Goal: Information Seeking & Learning: Learn about a topic

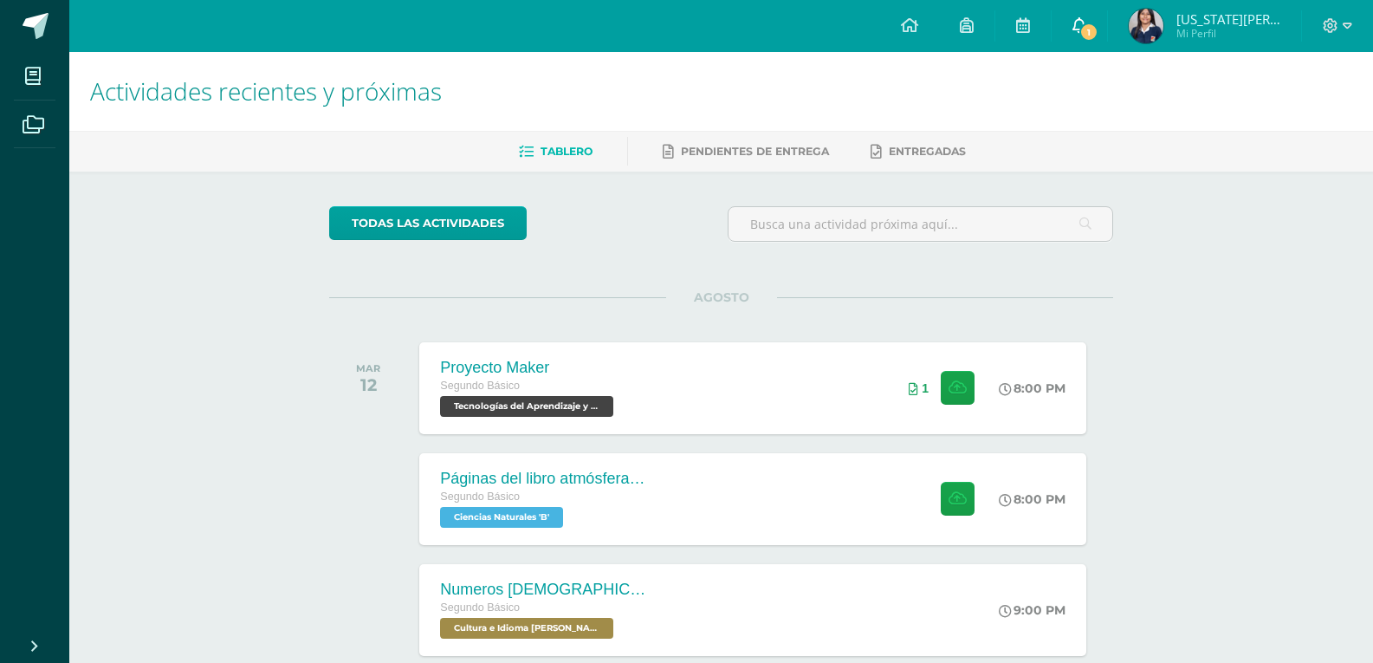
click at [1098, 29] on span "1" at bounding box center [1088, 32] width 19 height 19
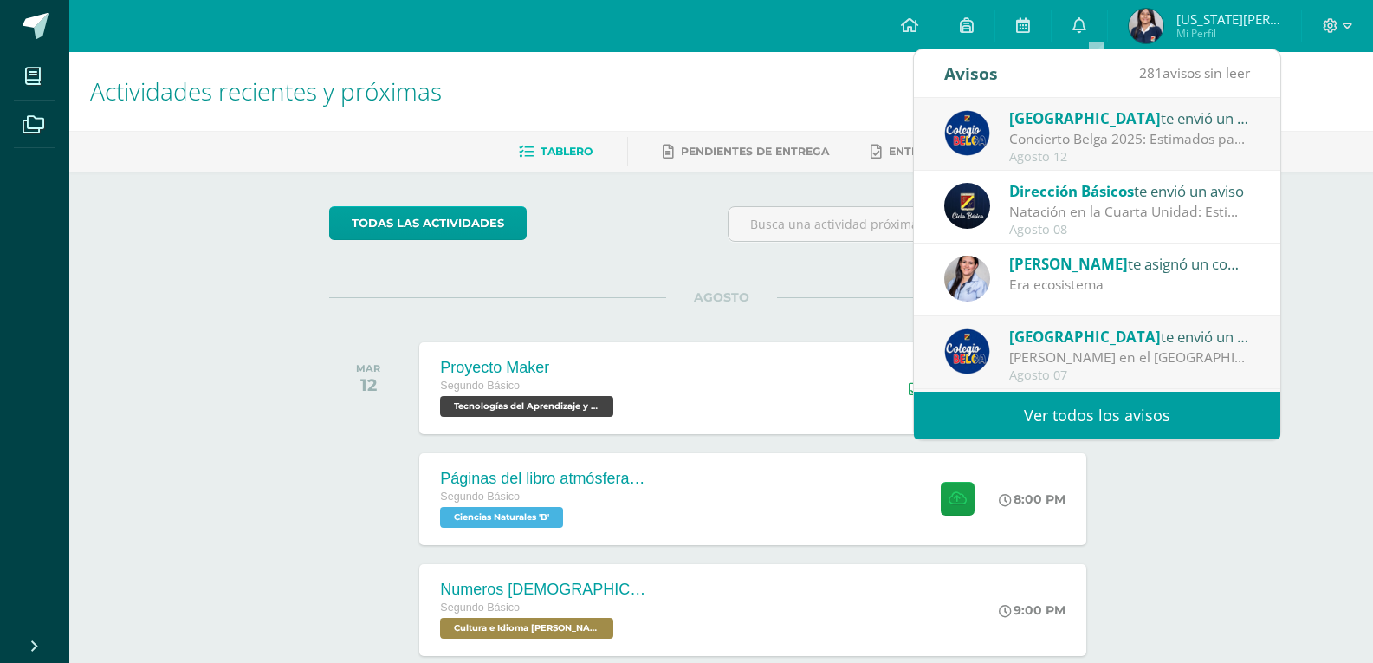
click at [1181, 153] on div "Agosto 12" at bounding box center [1129, 157] width 241 height 15
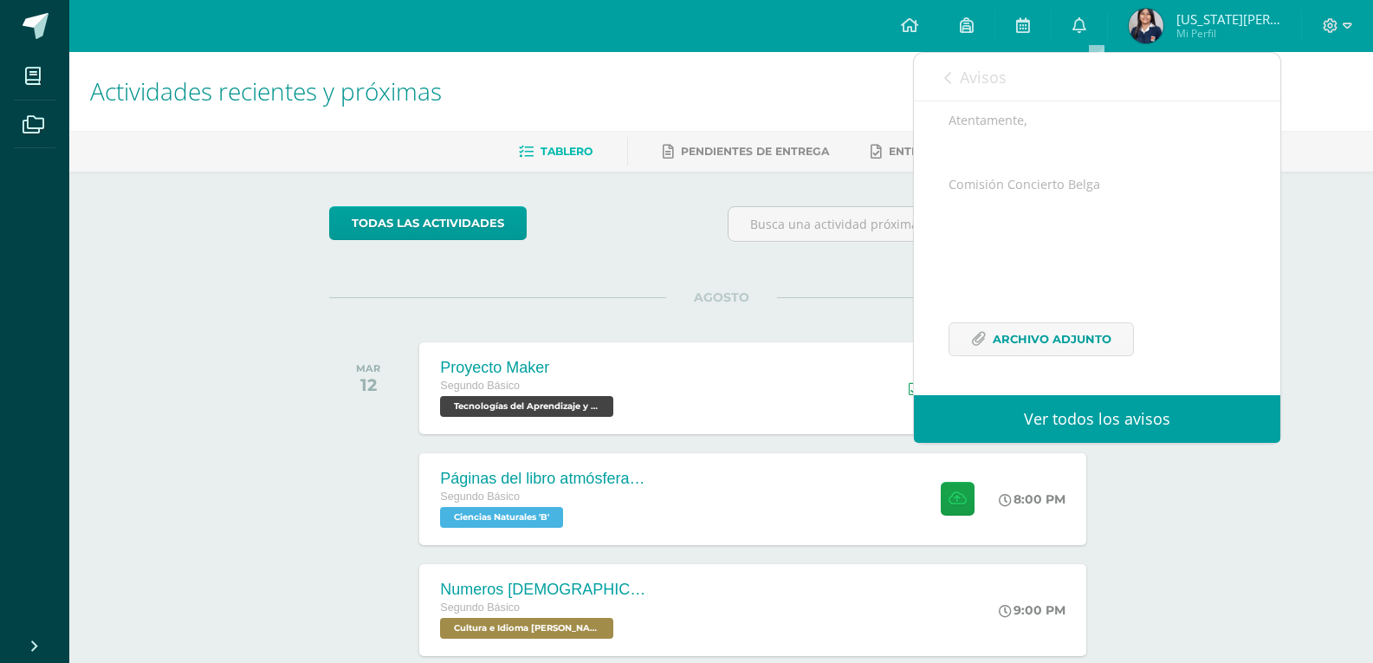
scroll to position [433, 0]
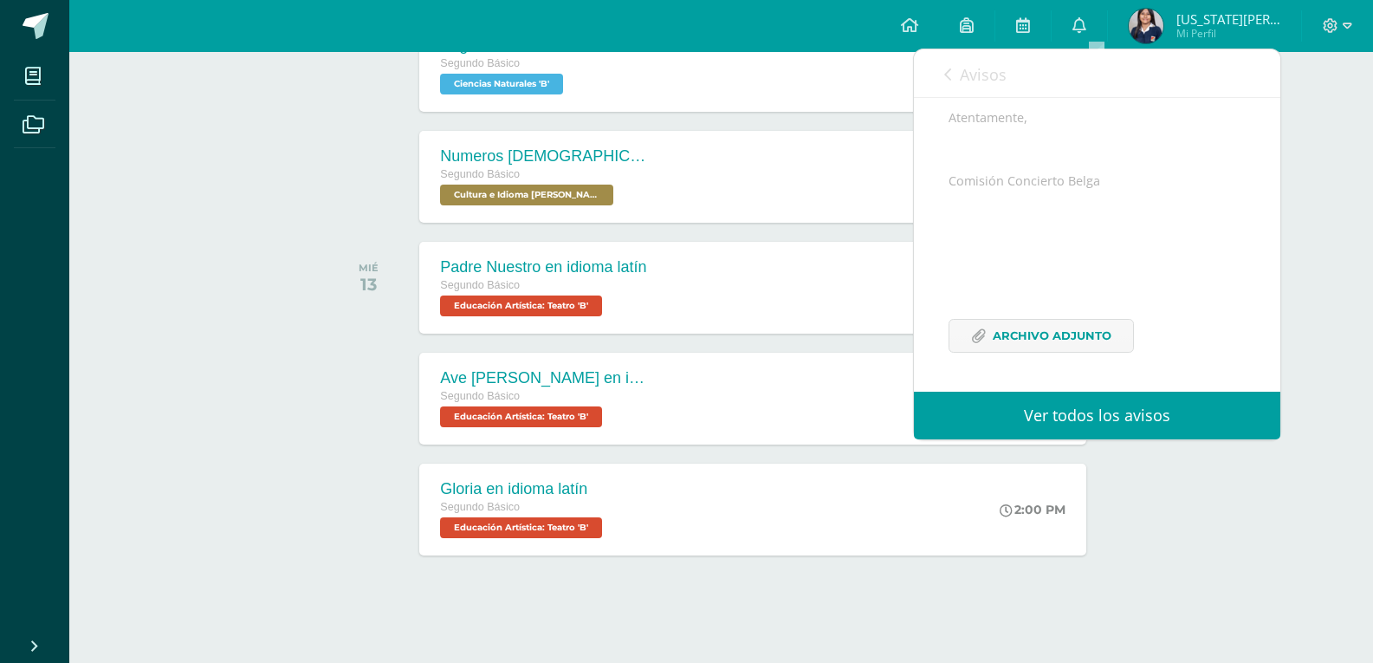
click at [1303, 433] on div "Actividades recientes y próximas Tablero Pendientes de entrega Entregadas todas…" at bounding box center [721, 142] width 1304 height 1046
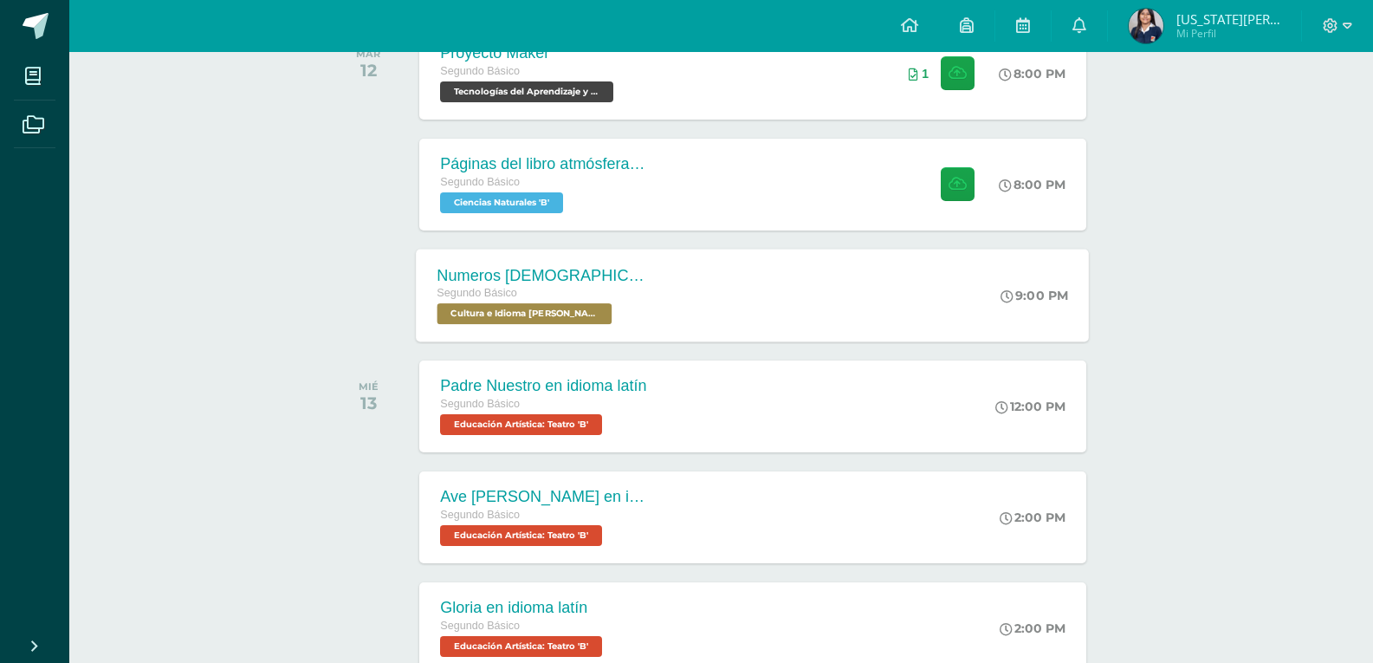
scroll to position [286, 0]
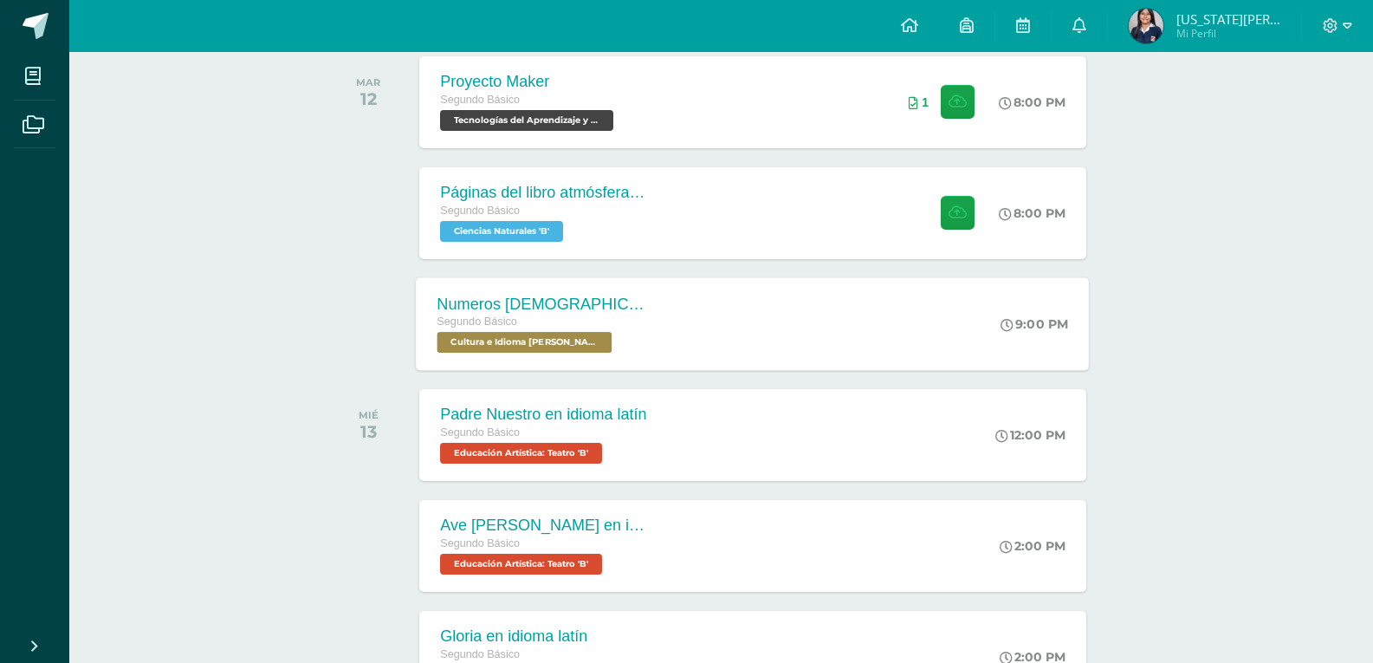
click at [699, 254] on div "Páginas del libro atmósfera y equilibrio ecológico Segundo Básico Ciencias Natu…" at bounding box center [752, 213] width 666 height 92
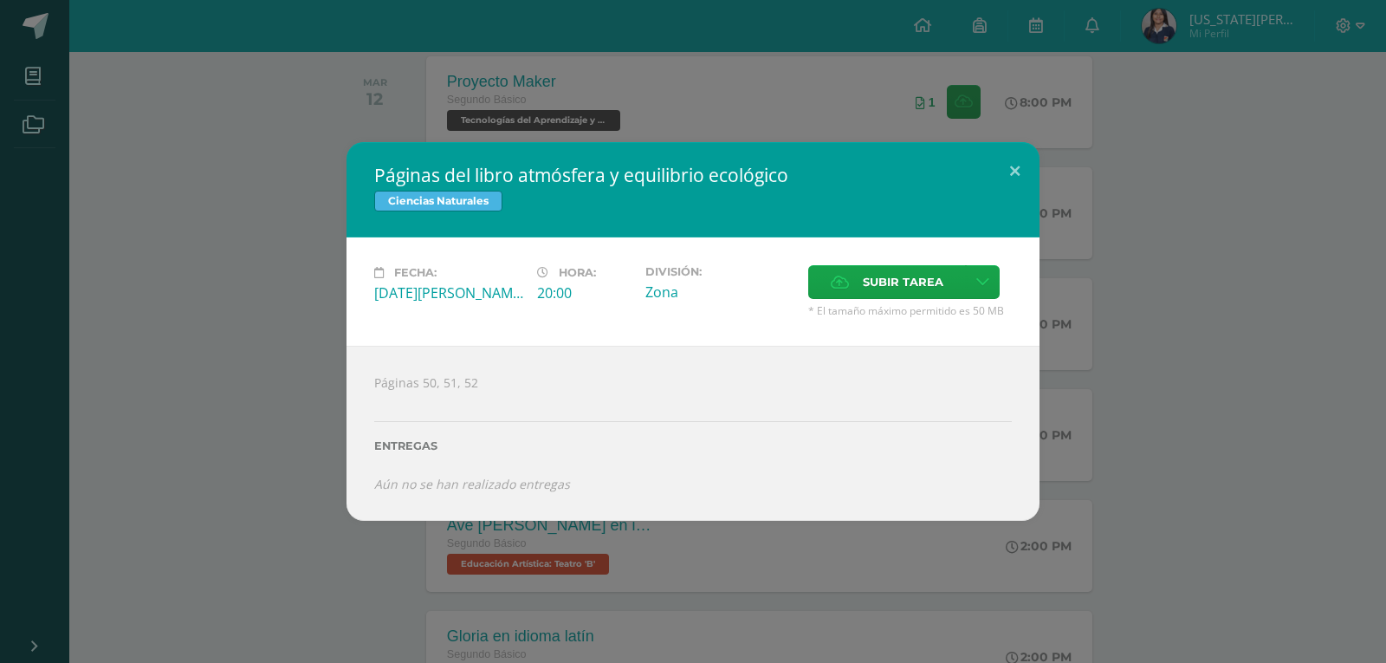
click at [741, 102] on div "Páginas del libro atmósfera y equilibrio ecológico Ciencias Naturales Fecha: [D…" at bounding box center [693, 331] width 1386 height 663
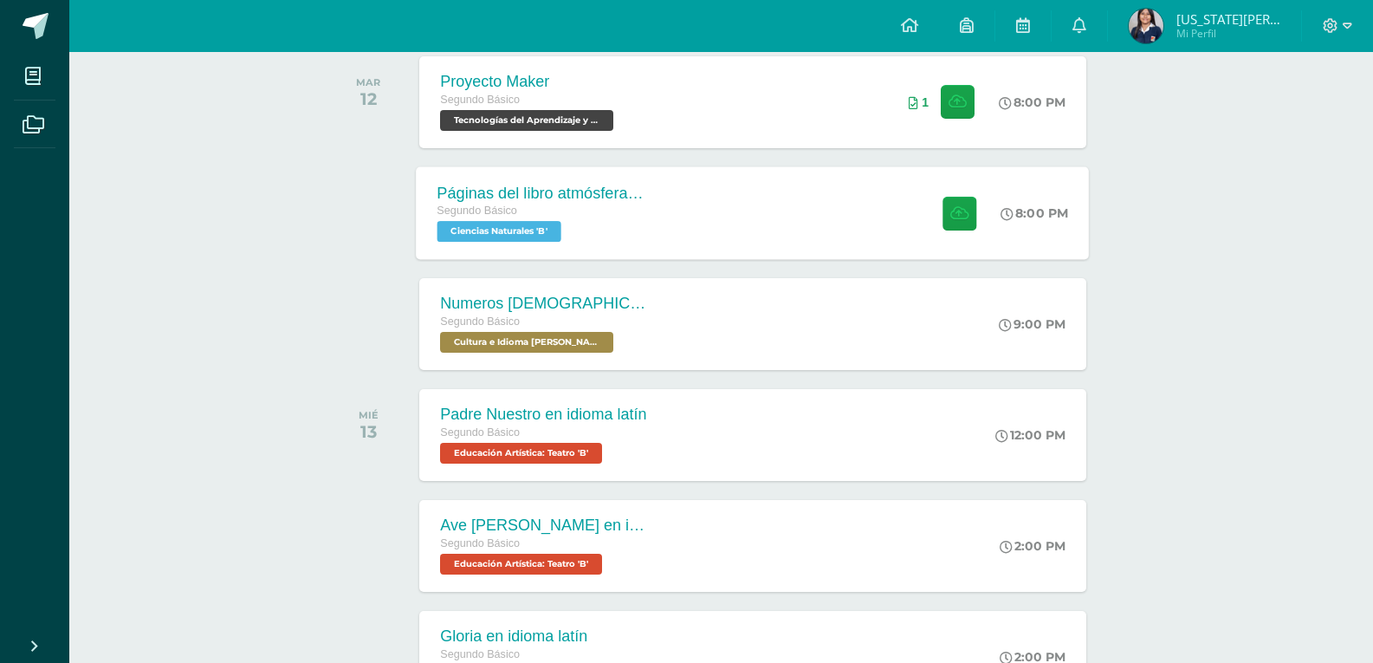
click at [787, 187] on div "Páginas del libro atmósfera y equilibrio ecológico Segundo Básico Ciencias Natu…" at bounding box center [753, 212] width 673 height 93
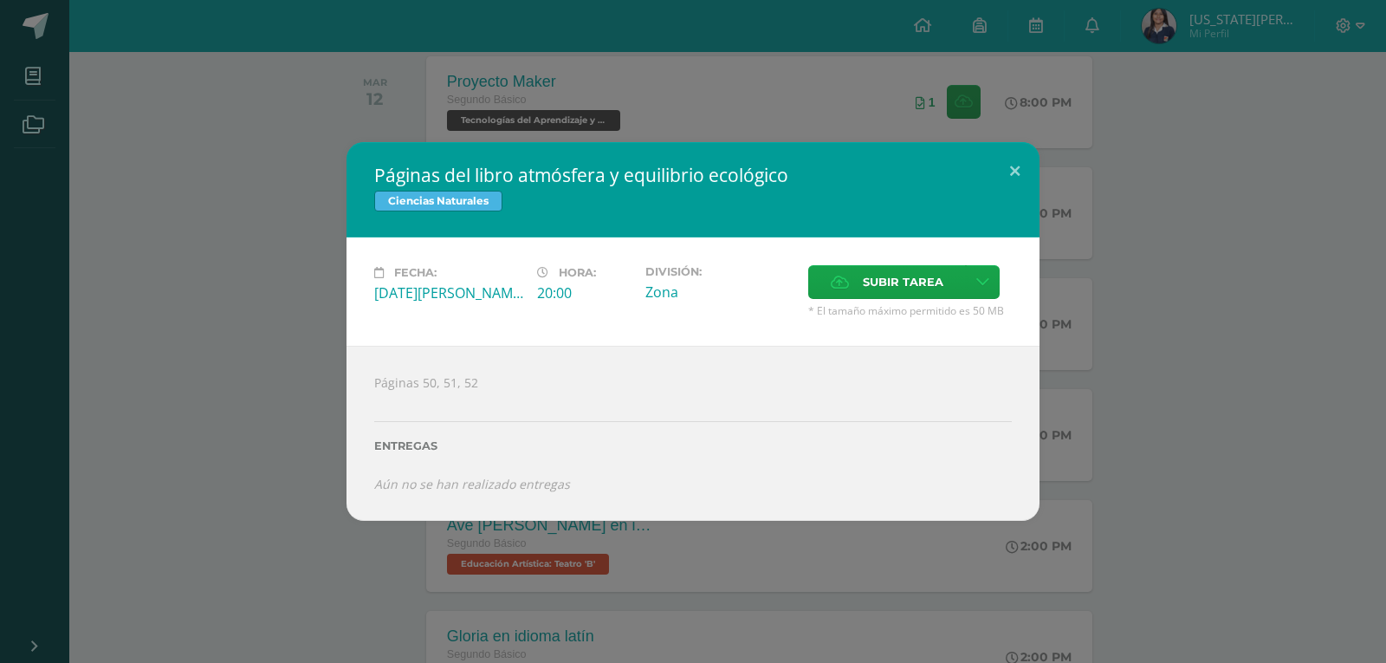
click at [634, 74] on div "Páginas del libro atmósfera y equilibrio ecológico Ciencias Naturales Fecha: [D…" at bounding box center [693, 331] width 1386 height 663
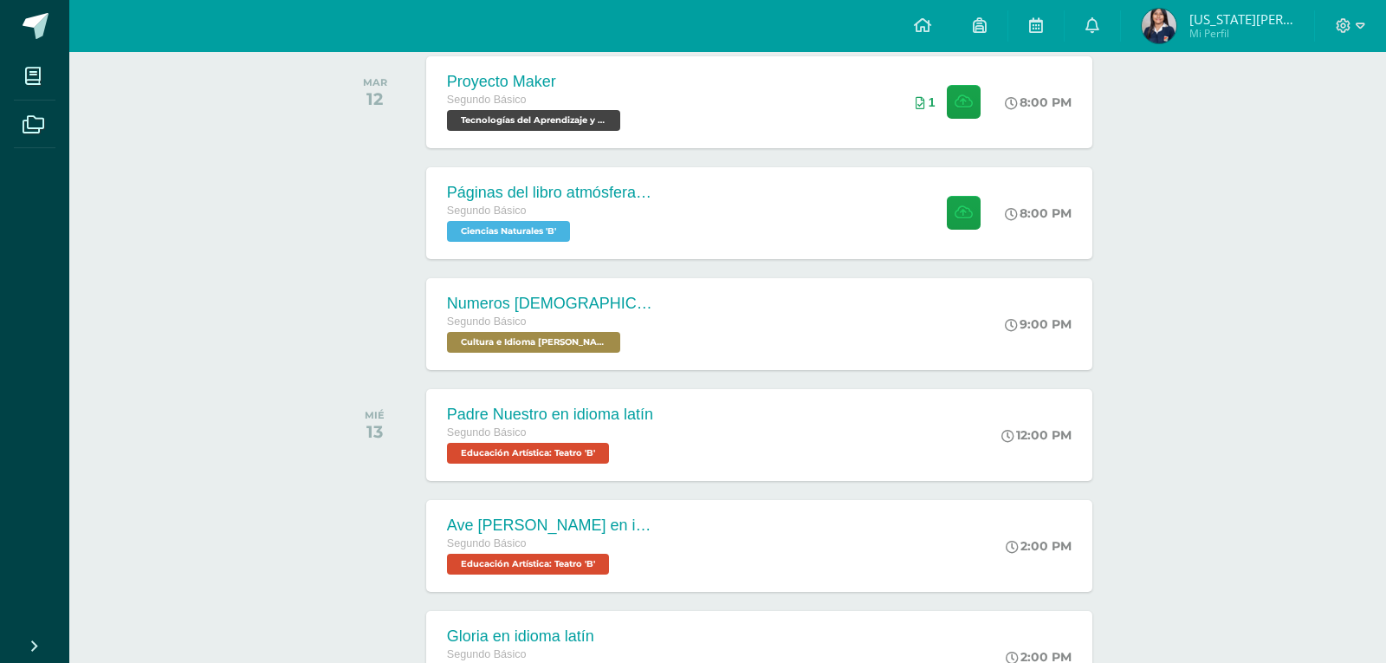
click at [634, 73] on div "Páginas del libro atmósfera y equilibrio ecológico Ciencias Naturales Fecha: [D…" at bounding box center [693, 331] width 1386 height 663
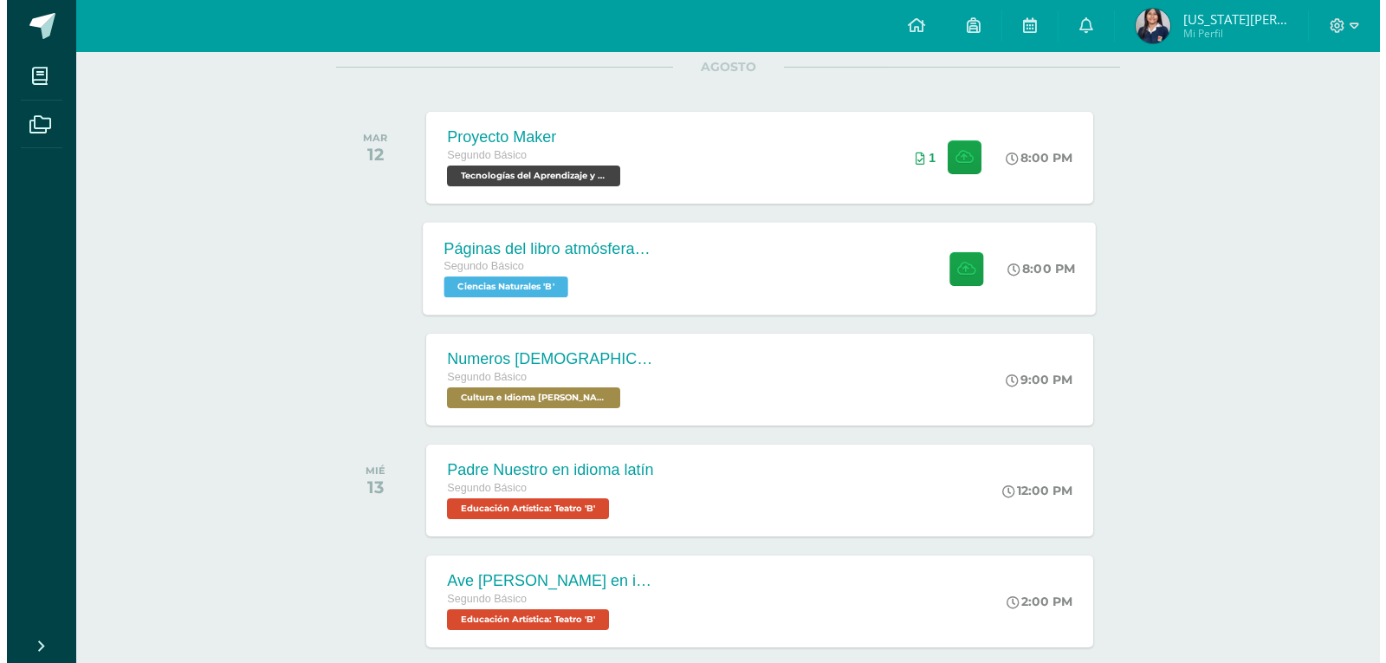
scroll to position [199, 0]
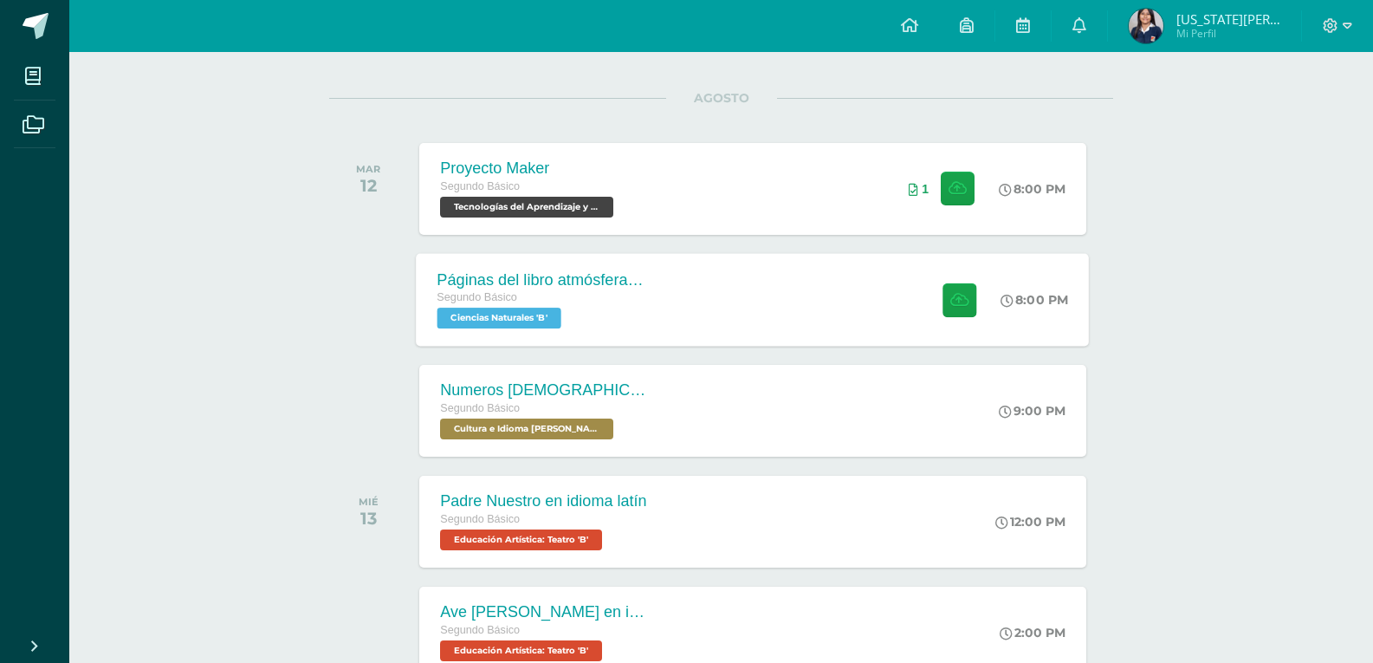
click at [619, 288] on div "Páginas del libro atmósfera y equilibrio ecológico" at bounding box center [542, 279] width 210 height 18
